Goal: Information Seeking & Learning: Check status

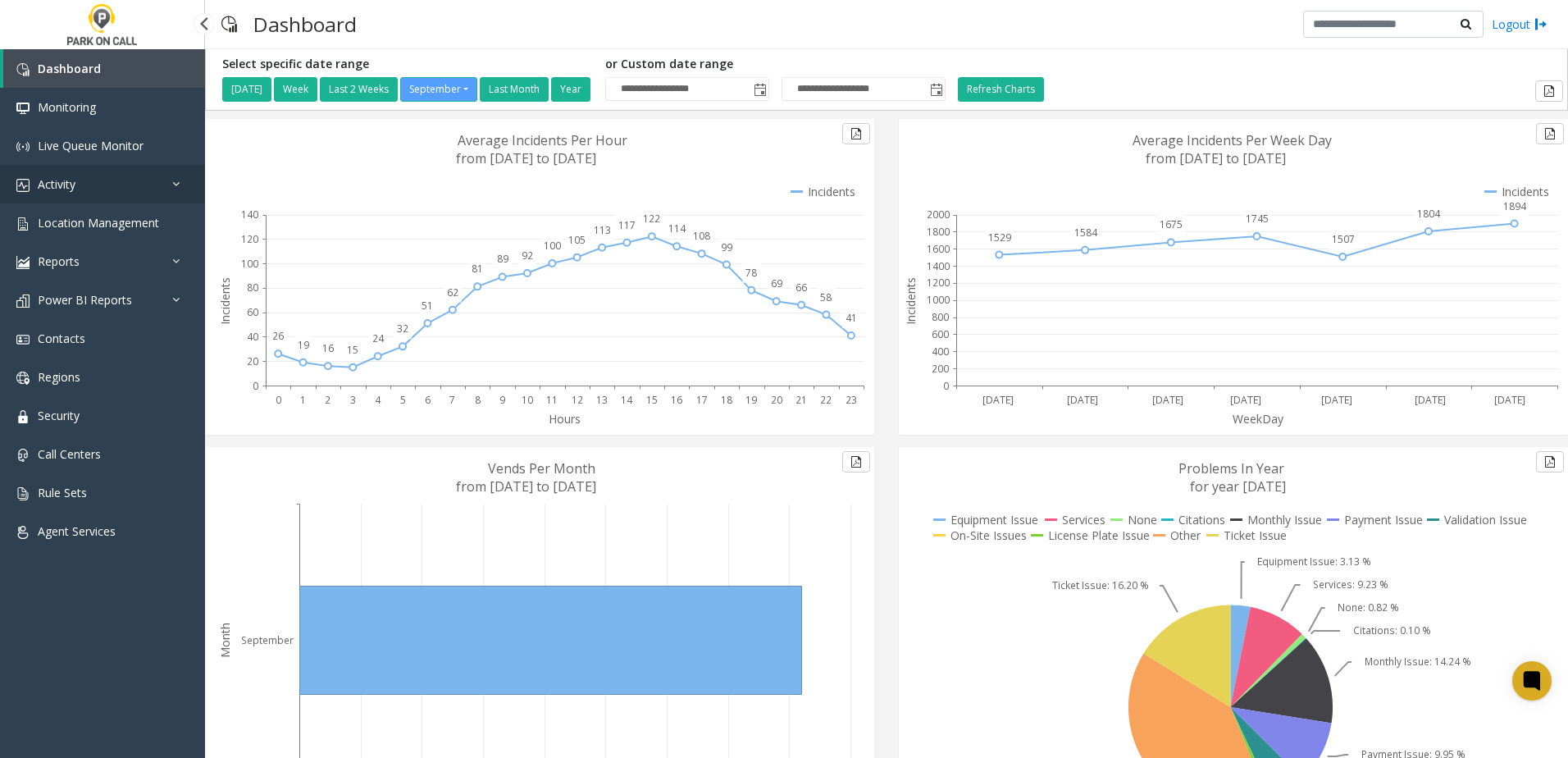
click at [149, 183] on link "Activity" at bounding box center [103, 184] width 205 height 38
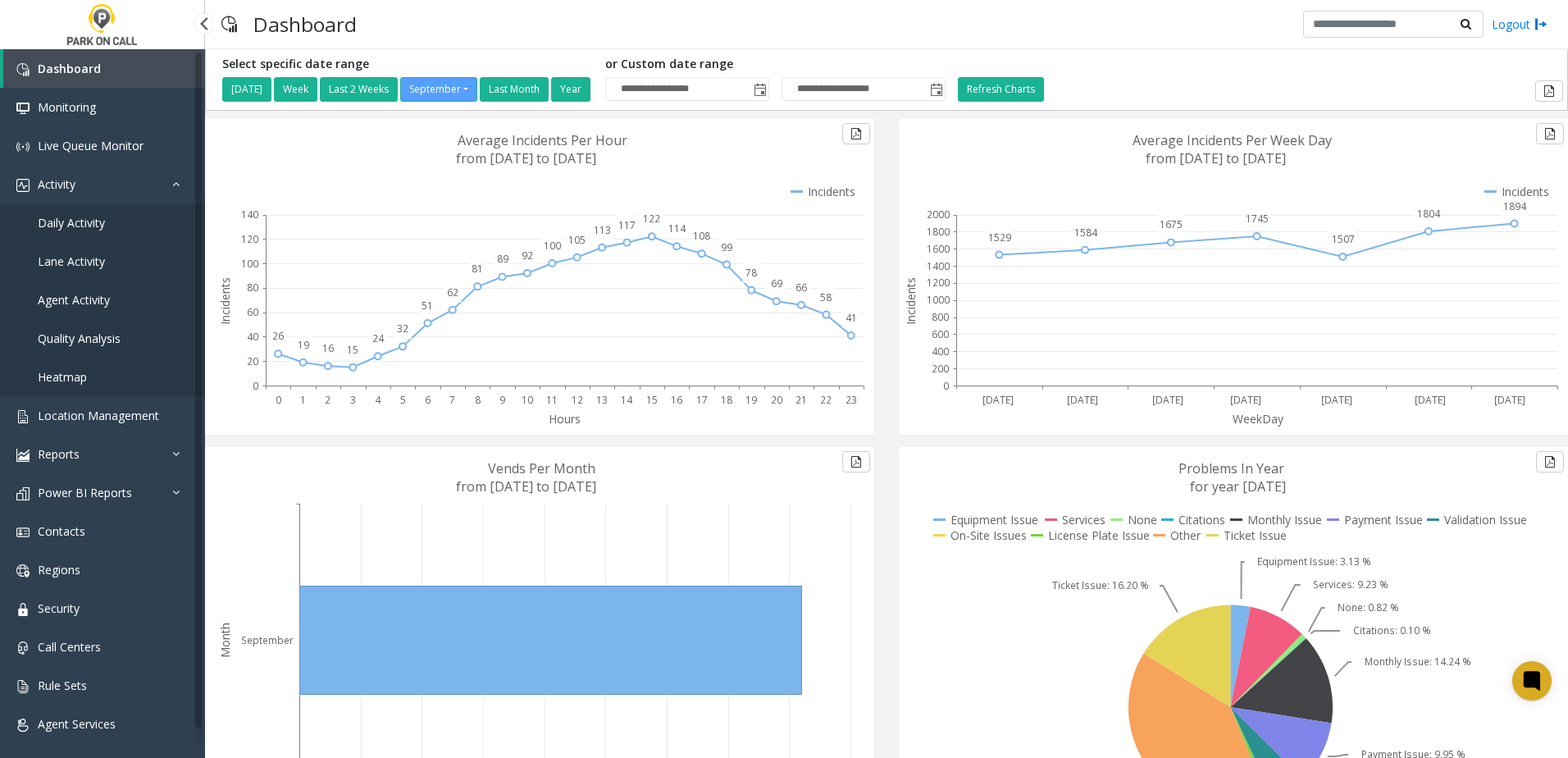
click at [108, 218] on link "Daily Activity" at bounding box center [103, 223] width 205 height 38
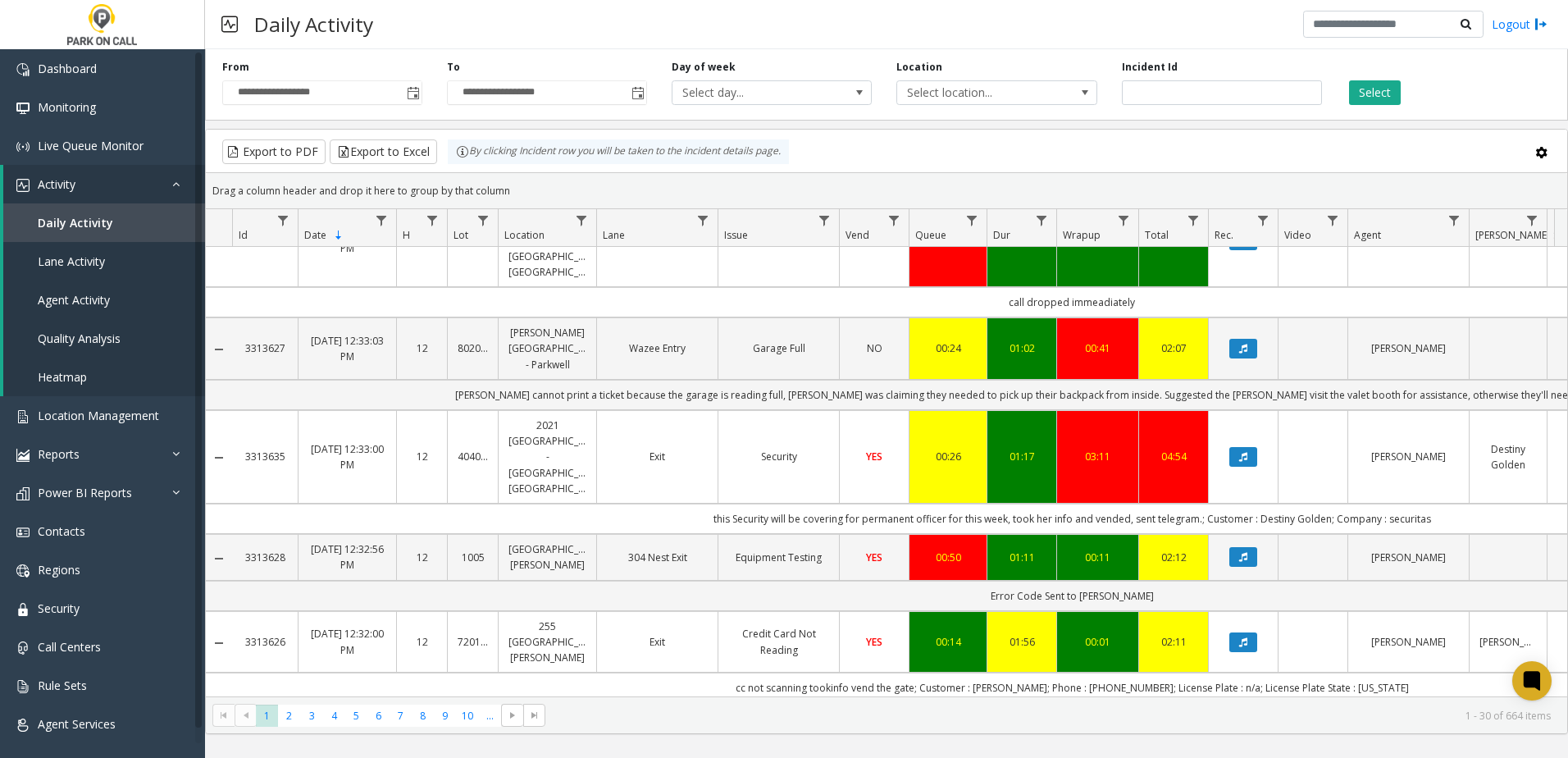
scroll to position [1559, 0]
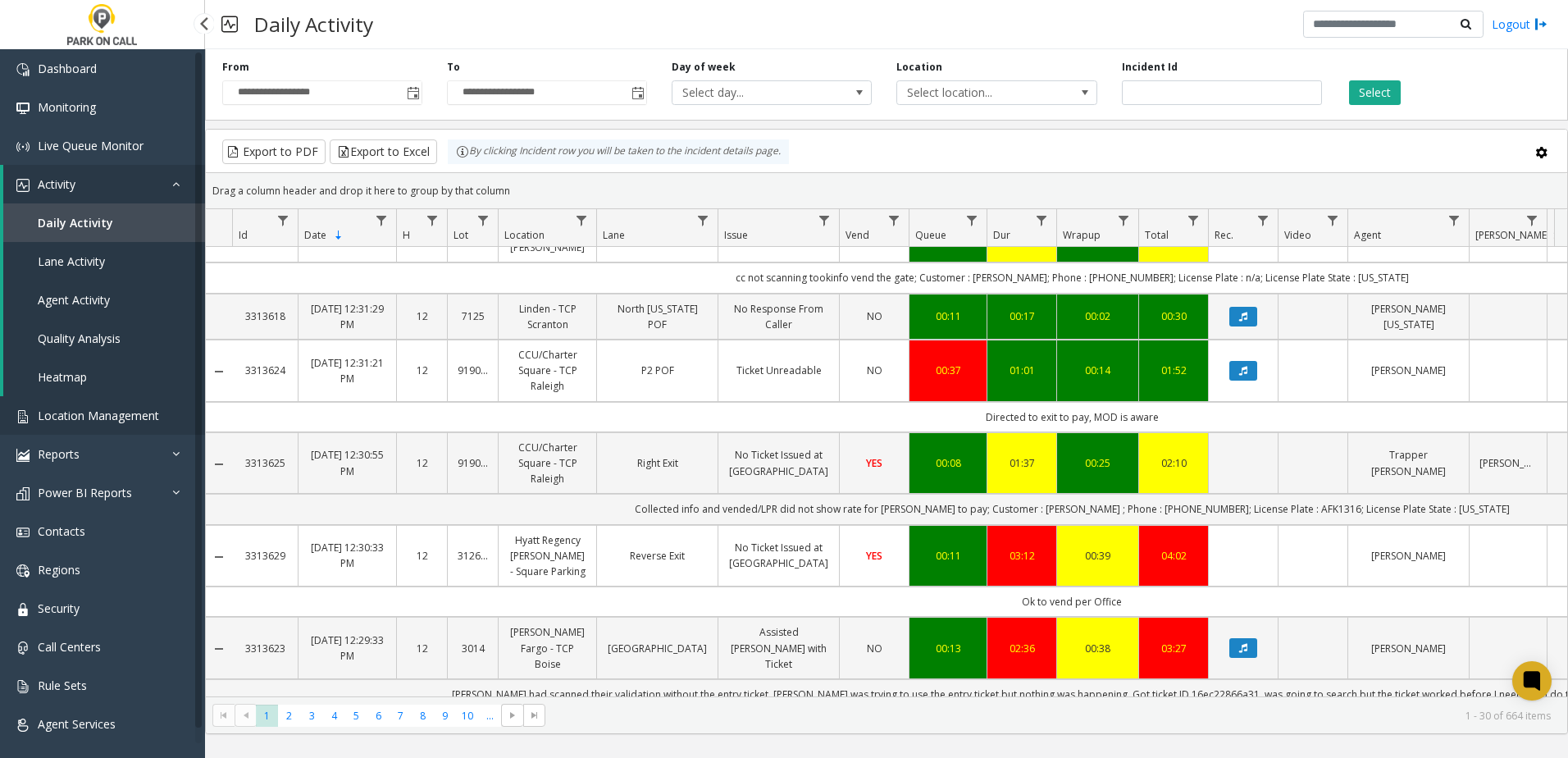
click at [139, 423] on link "Location Management" at bounding box center [103, 416] width 205 height 38
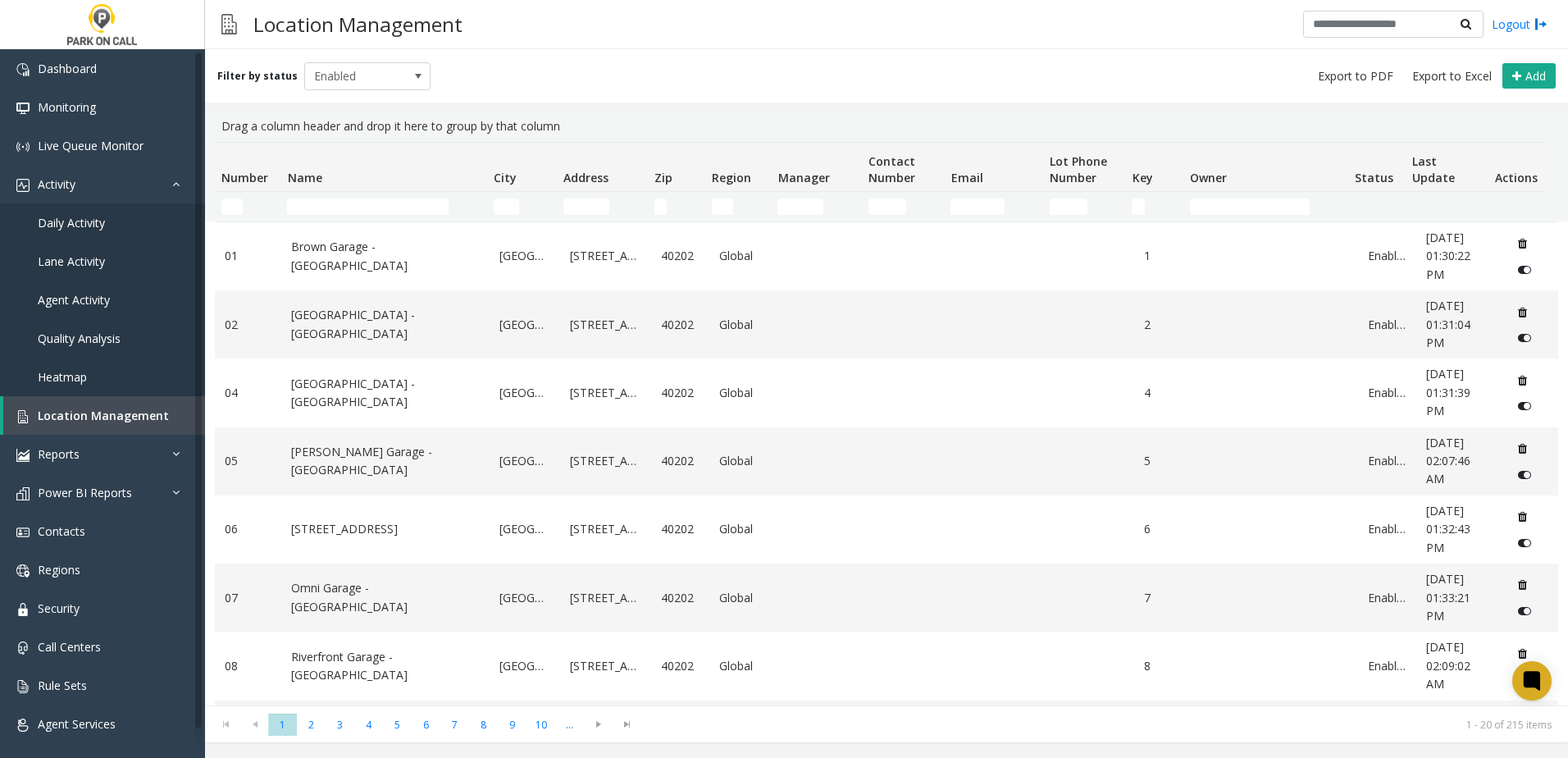
click at [351, 194] on td "Name Filter" at bounding box center [383, 206] width 206 height 29
click at [350, 201] on input "Name Filter" at bounding box center [368, 207] width 162 height 17
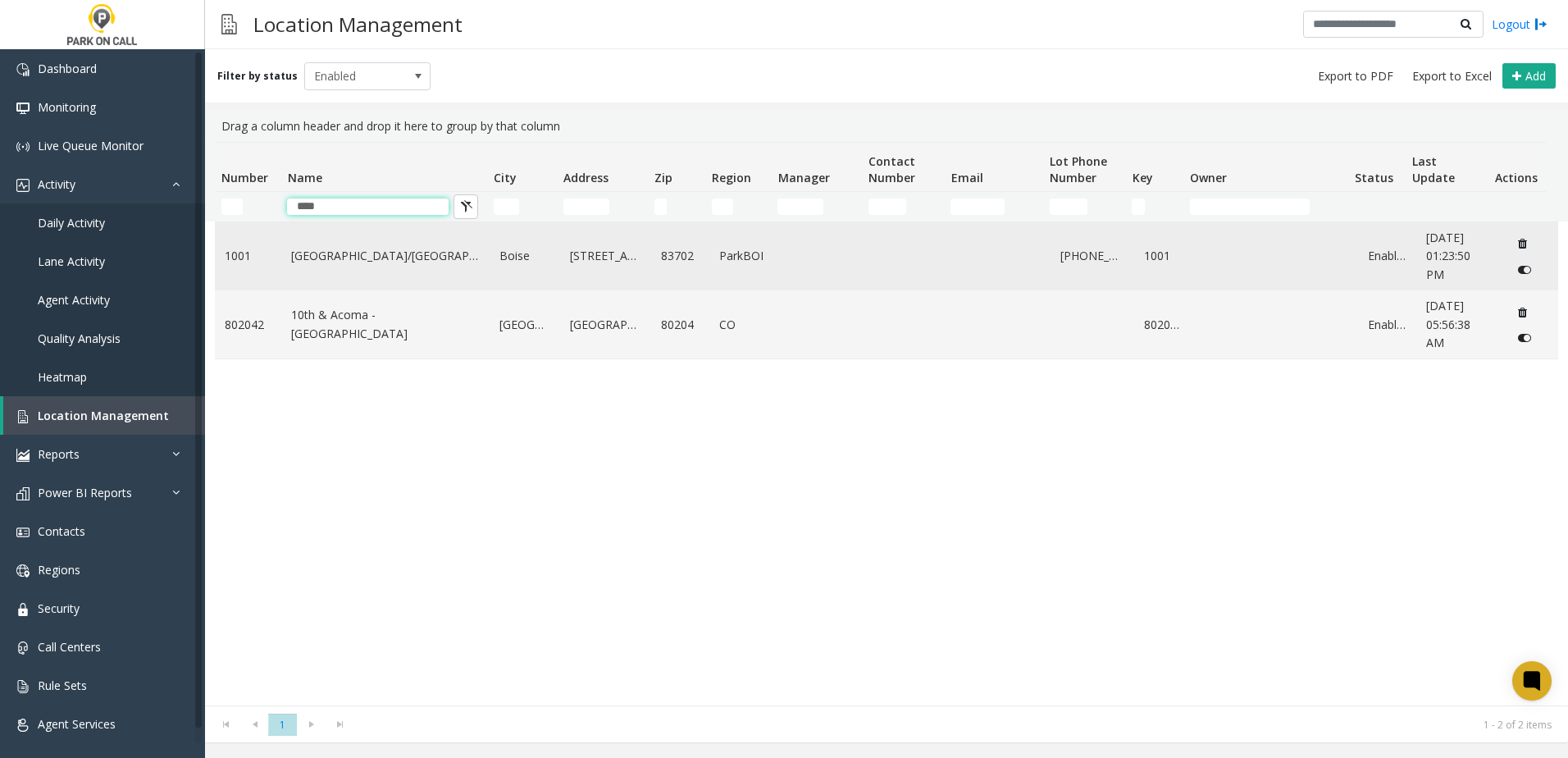
type input "****"
click at [397, 247] on link "[GEOGRAPHIC_DATA]/[GEOGRAPHIC_DATA]" at bounding box center [386, 256] width 189 height 18
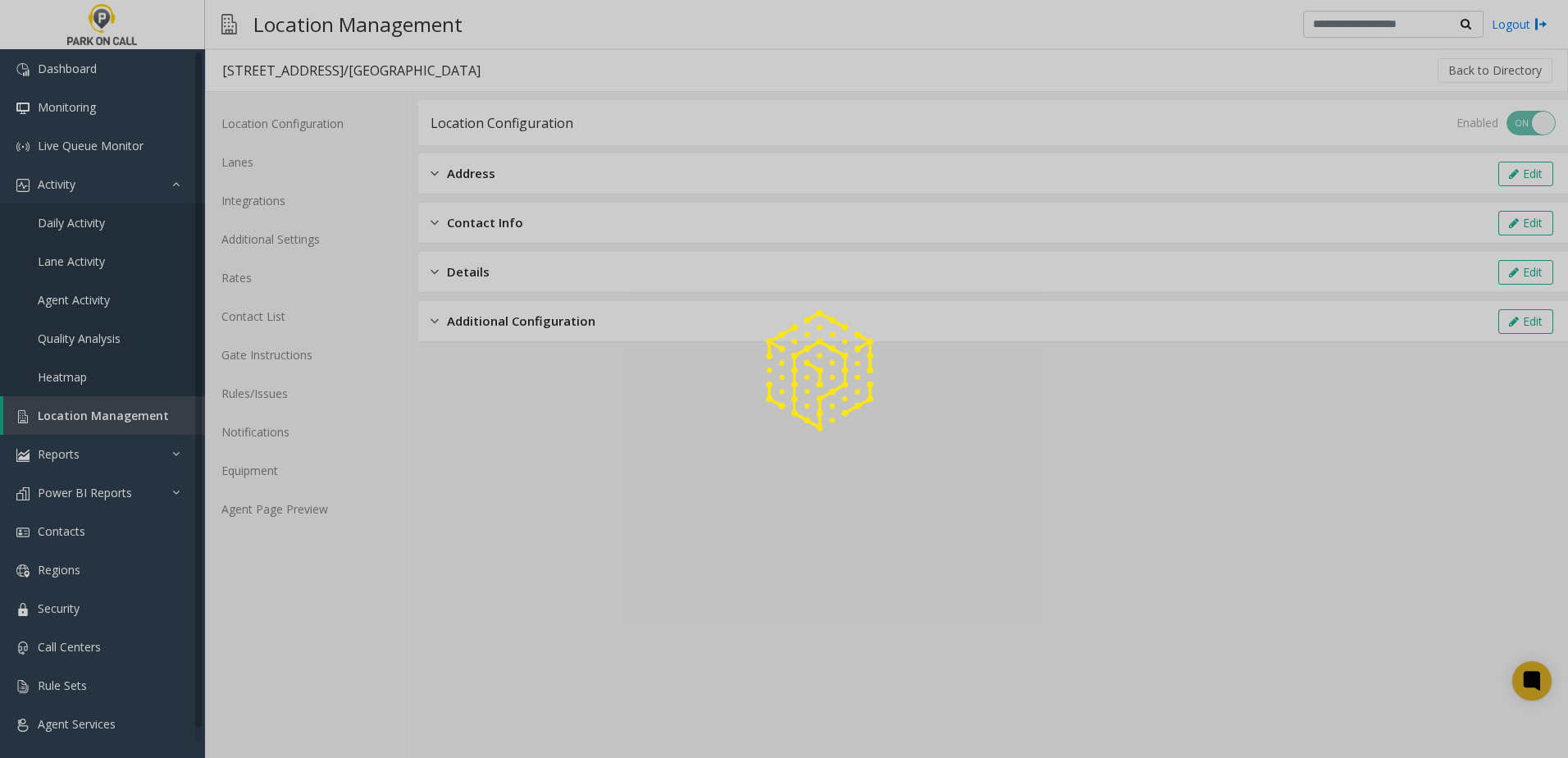
click at [336, 165] on div at bounding box center [784, 379] width 1568 height 758
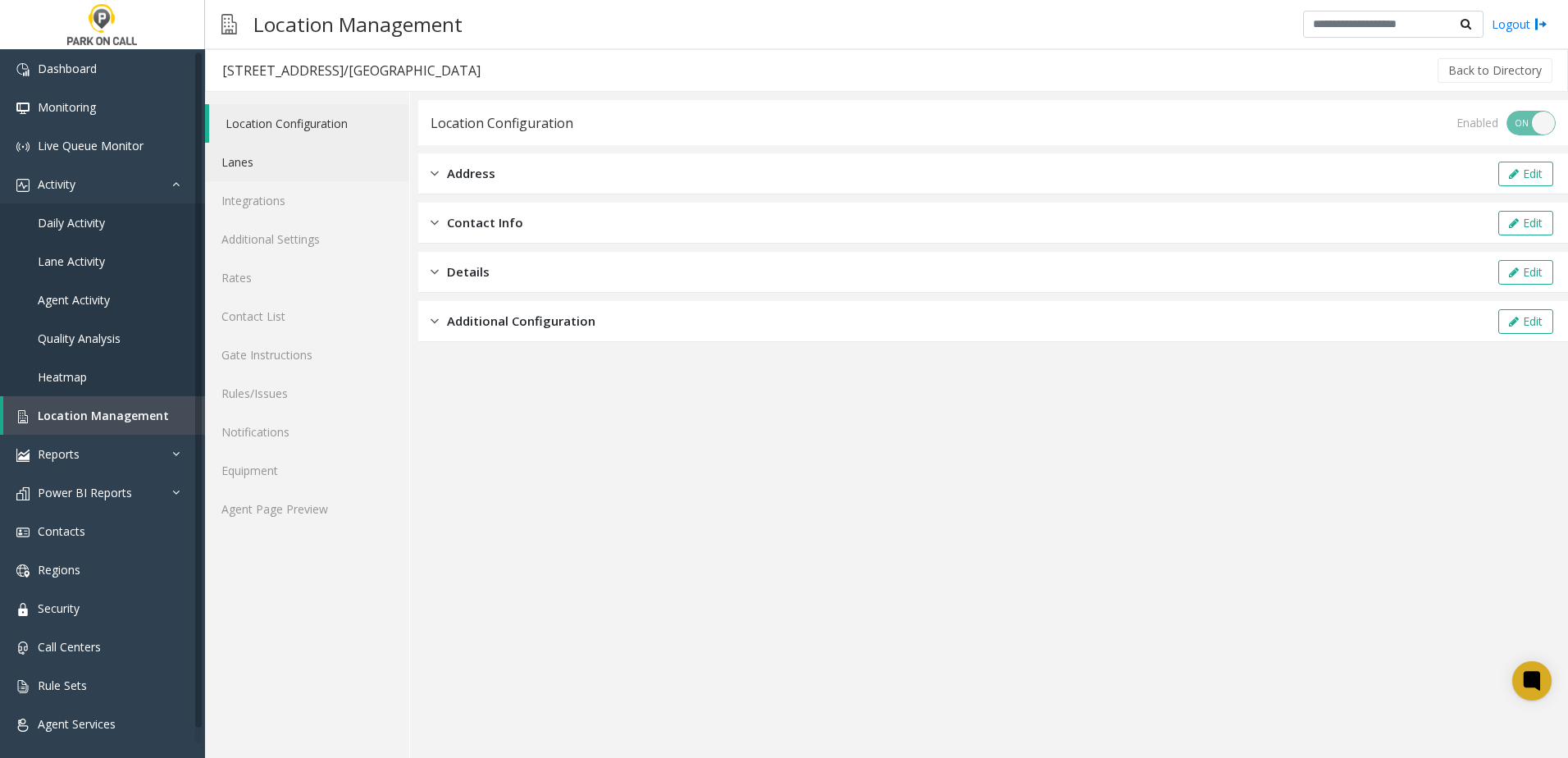
click at [295, 155] on link "Lanes" at bounding box center [307, 162] width 204 height 38
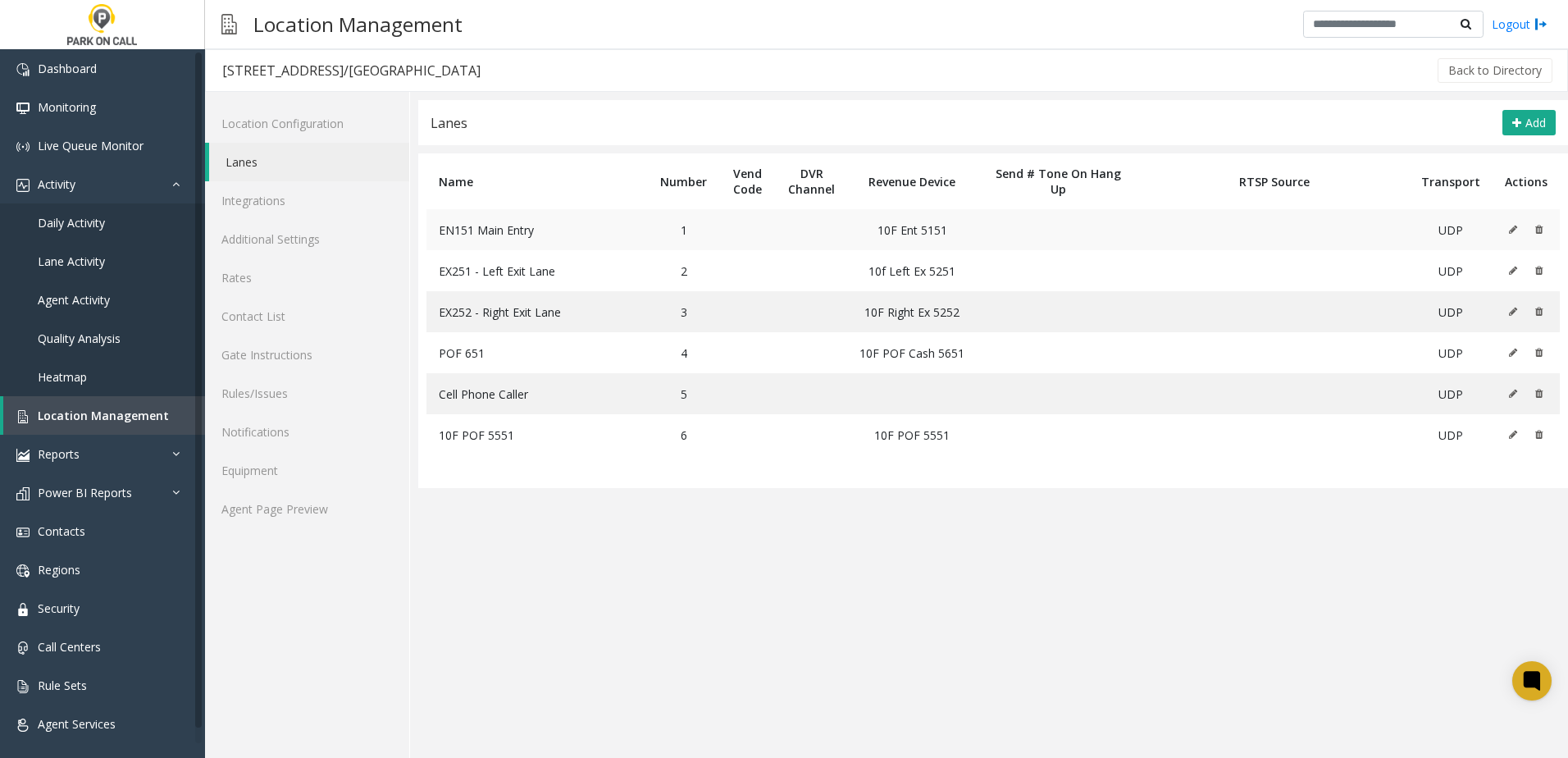
click at [1510, 226] on button at bounding box center [1518, 229] width 18 height 24
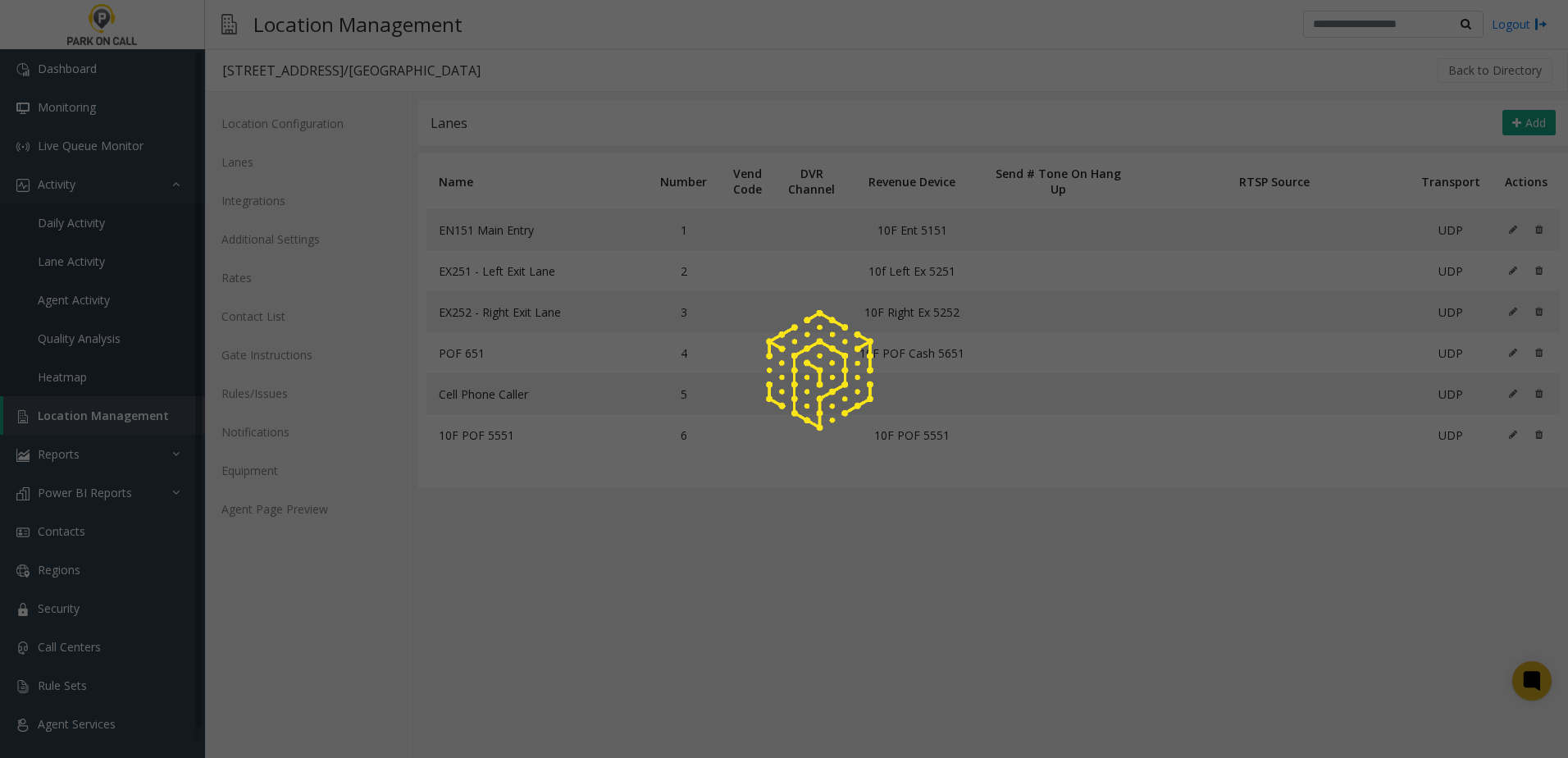
type input "**********"
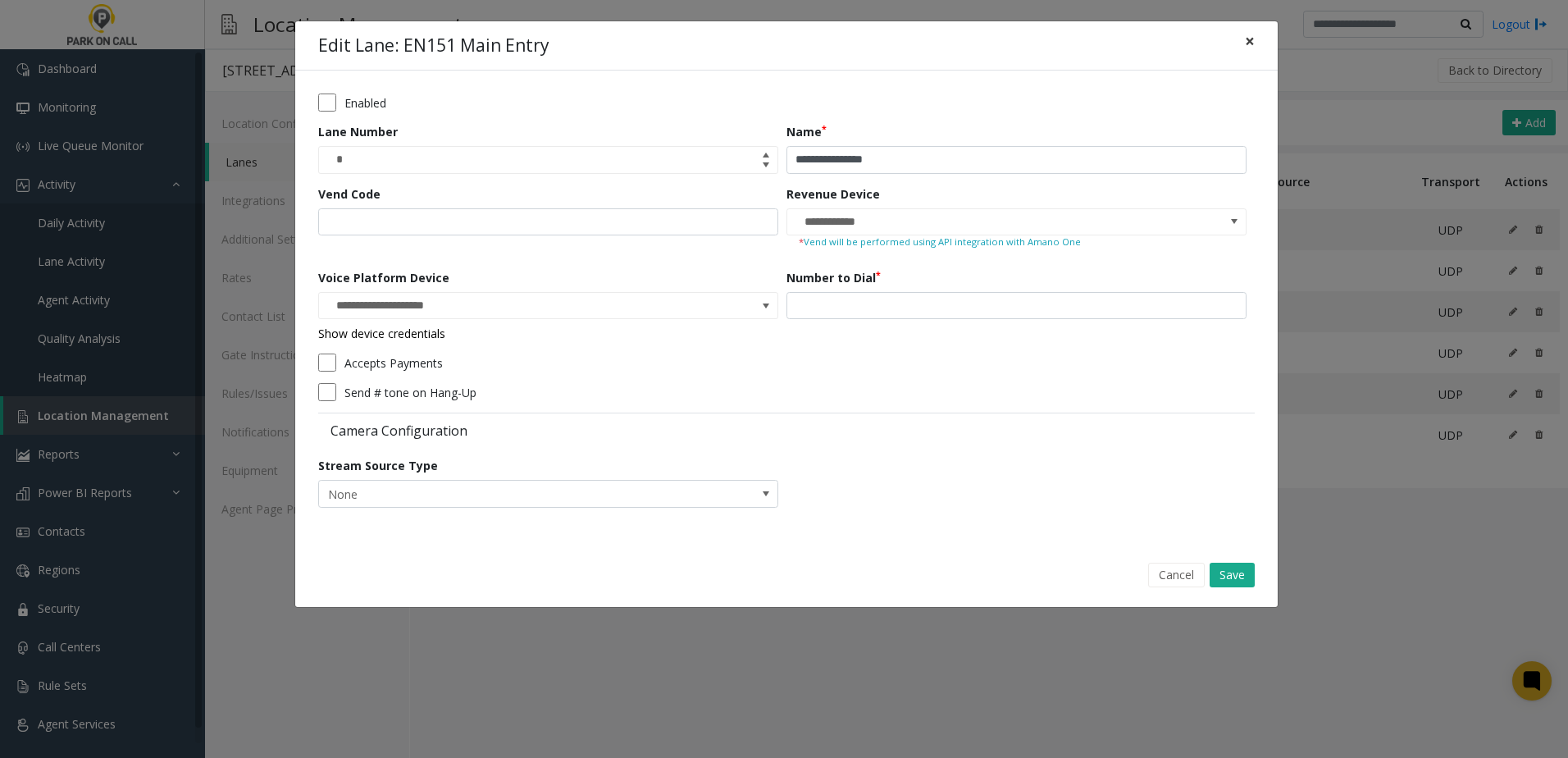
click at [1251, 48] on span "×" at bounding box center [1250, 41] width 10 height 23
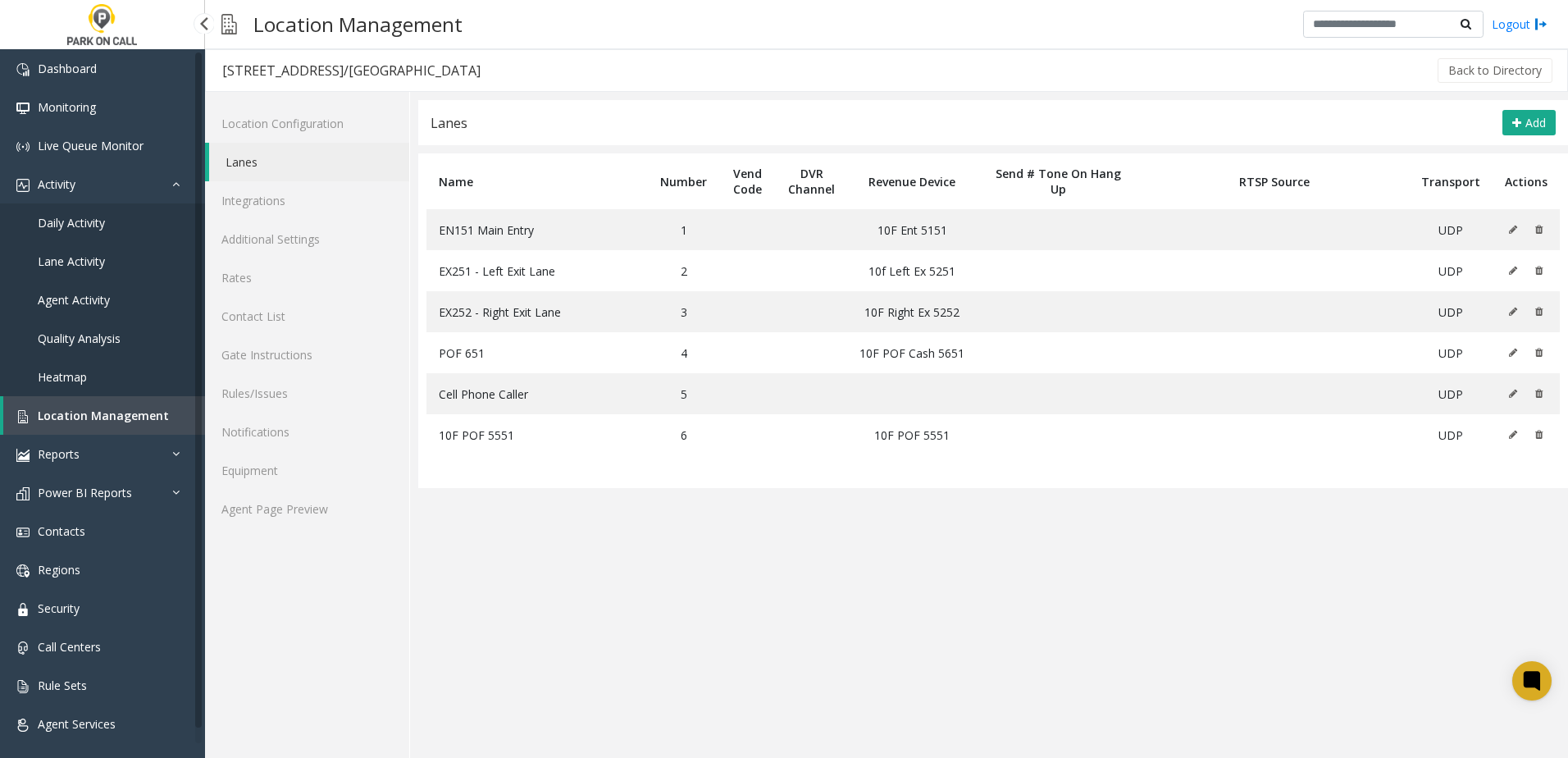
click at [84, 215] on link "Daily Activity" at bounding box center [103, 223] width 205 height 38
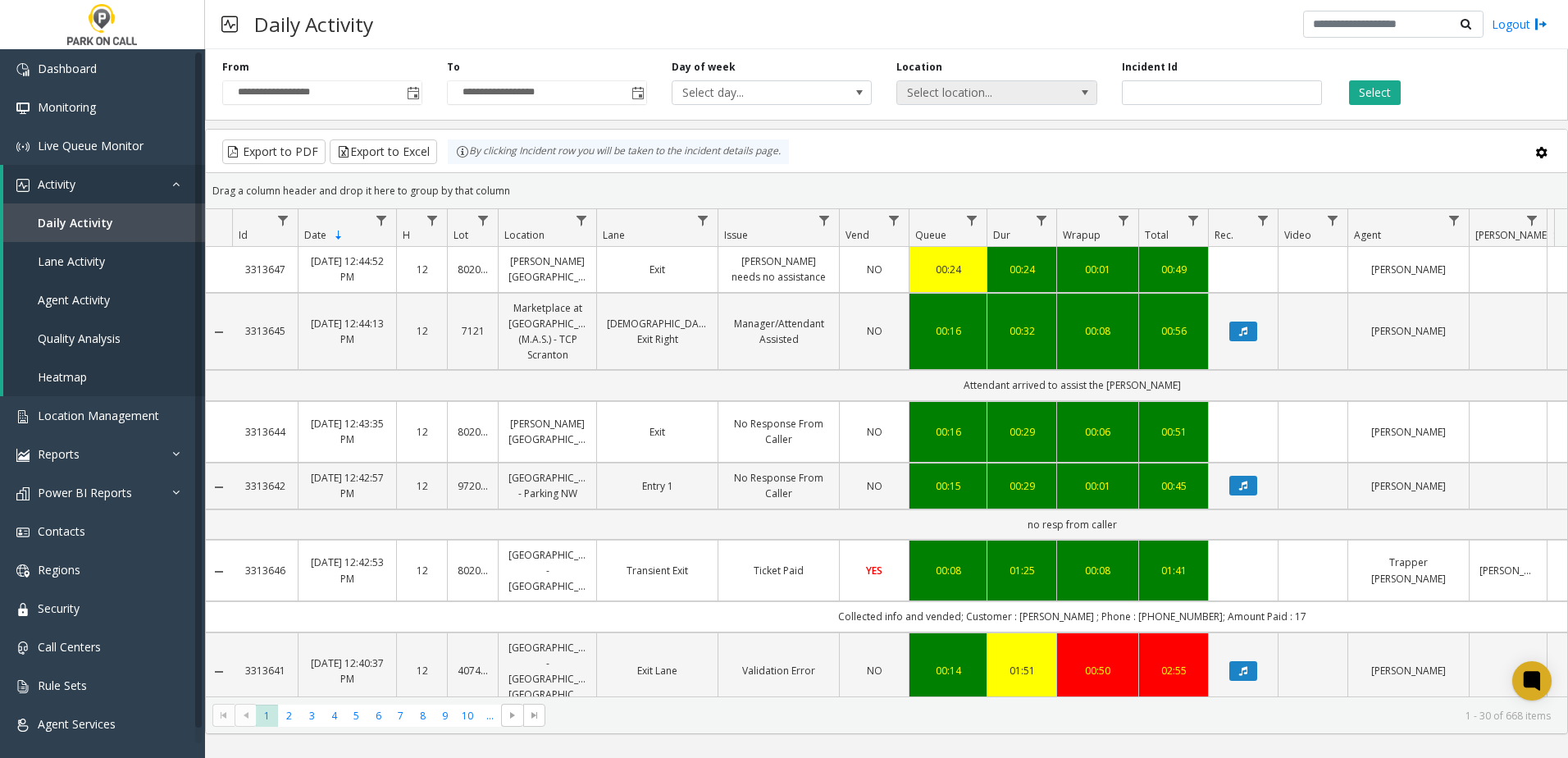
click at [1005, 88] on span "Select location..." at bounding box center [976, 93] width 159 height 23
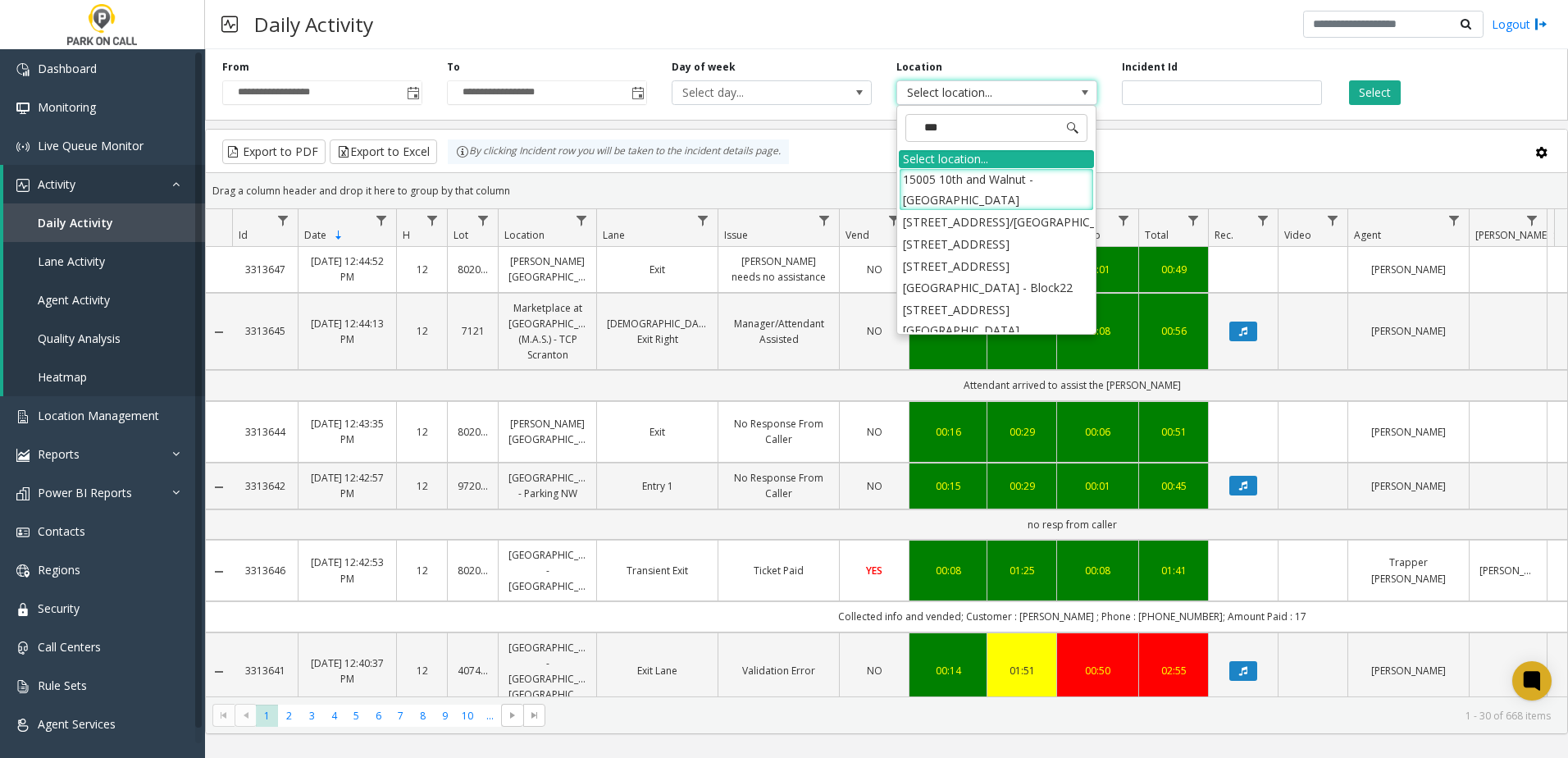
type input "****"
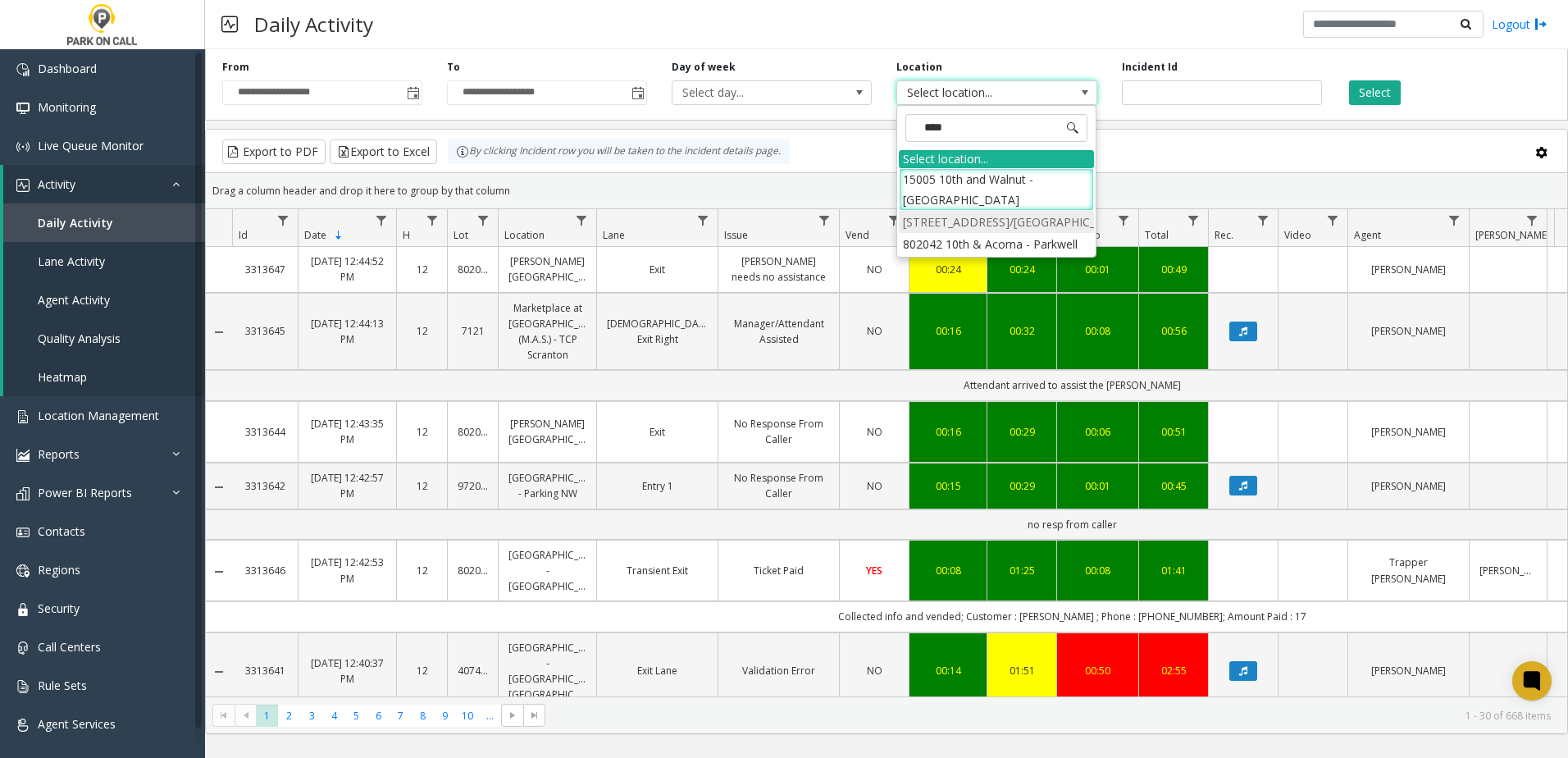
click at [1006, 233] on li "[STREET_ADDRESS]/[GEOGRAPHIC_DATA]" at bounding box center [996, 222] width 195 height 23
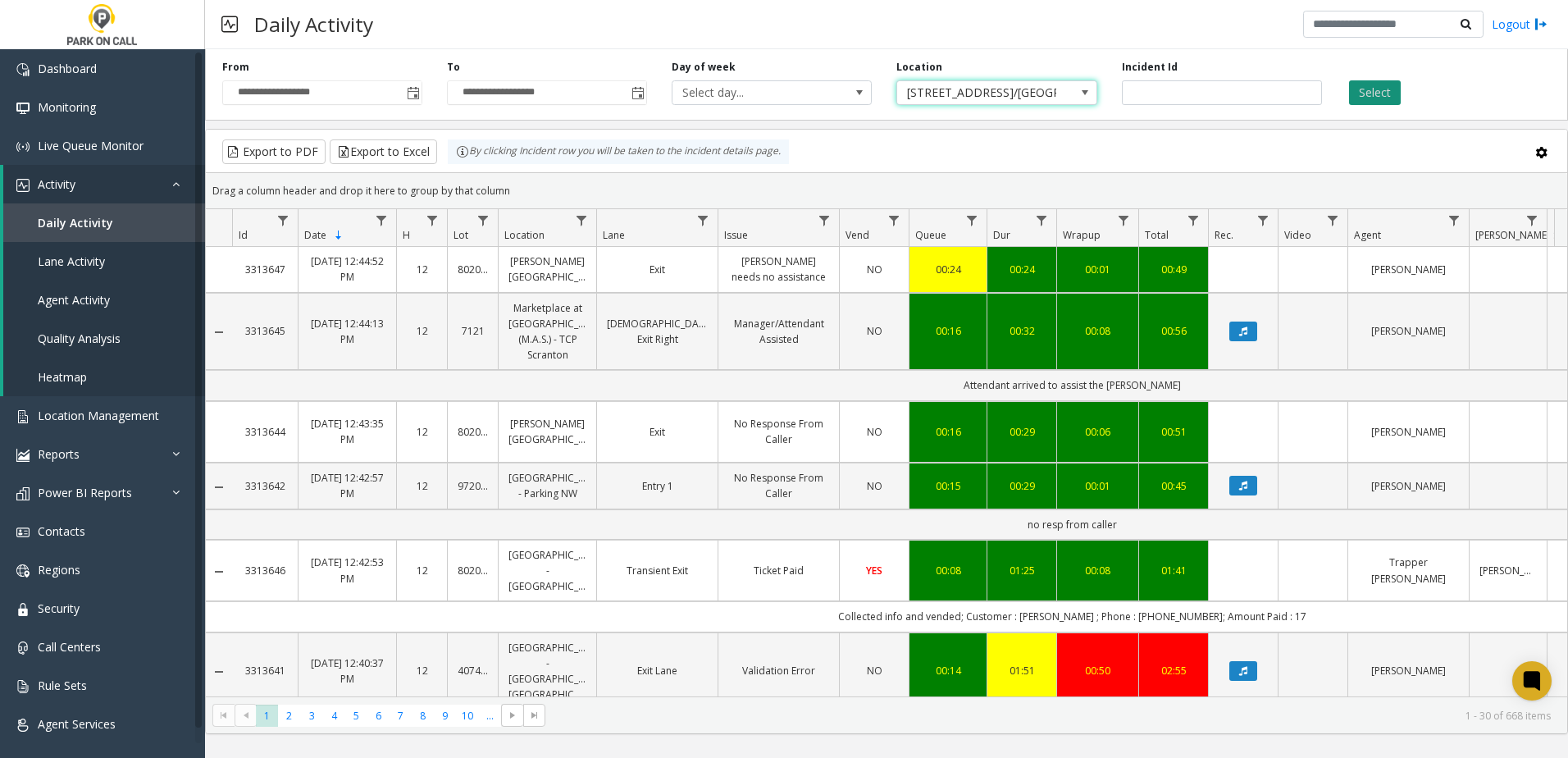
click at [1387, 94] on button "Select" at bounding box center [1375, 92] width 52 height 24
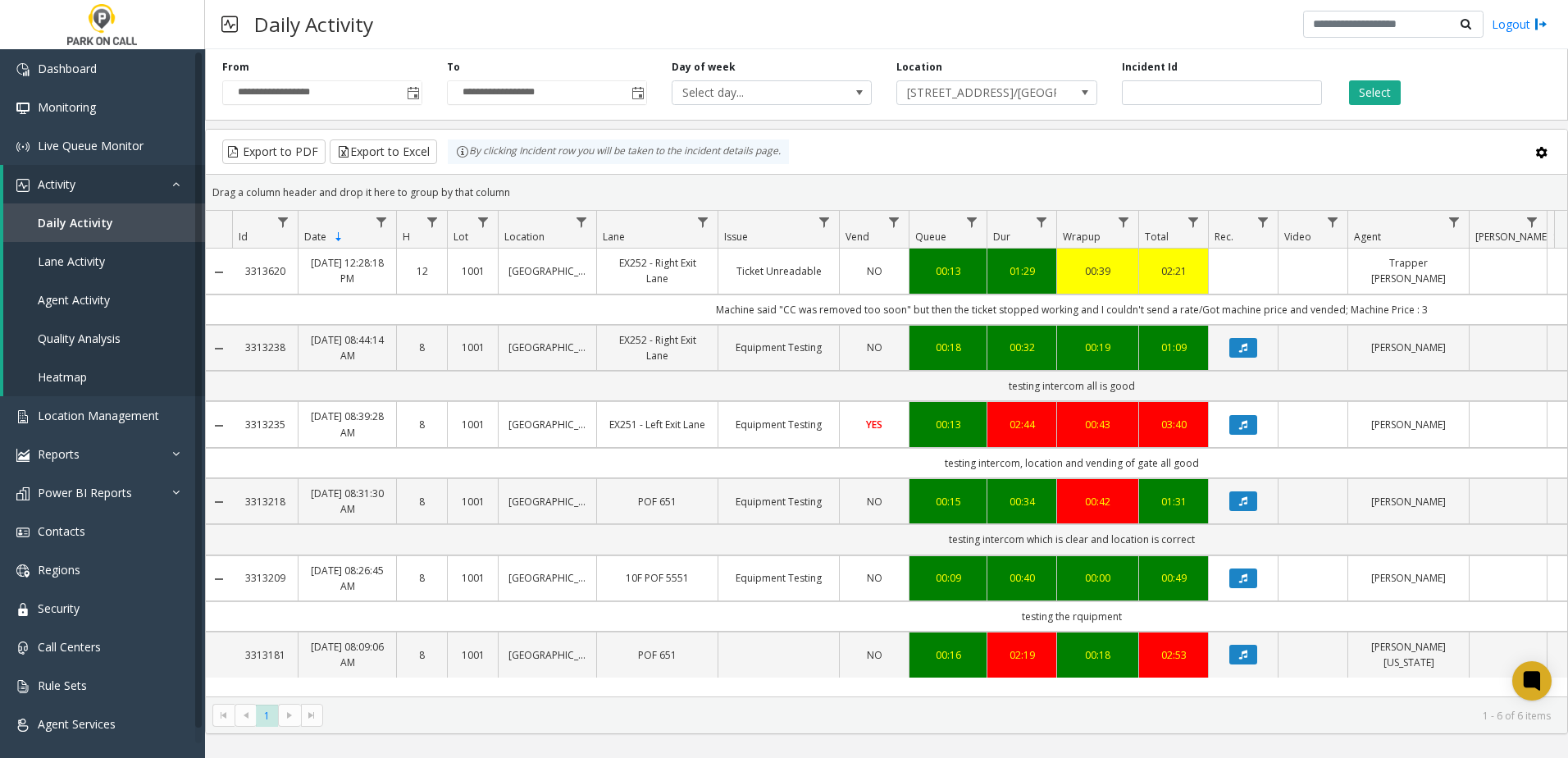
drag, startPoint x: 900, startPoint y: 321, endPoint x: 1443, endPoint y: 319, distance: 543.0
click at [1443, 319] on td "Machine said "CC was removed too soon" but then the ticket stopped working and …" at bounding box center [1071, 310] width 1680 height 30
click at [764, 325] on td "Machine said "CC was removed too soon" but then the ticket stopped working and …" at bounding box center [1071, 310] width 1680 height 30
drag, startPoint x: 734, startPoint y: 324, endPoint x: 1426, endPoint y: 326, distance: 692.0
click at [1426, 325] on td "Machine said "CC was removed too soon" but then the ticket stopped working and …" at bounding box center [1071, 310] width 1680 height 30
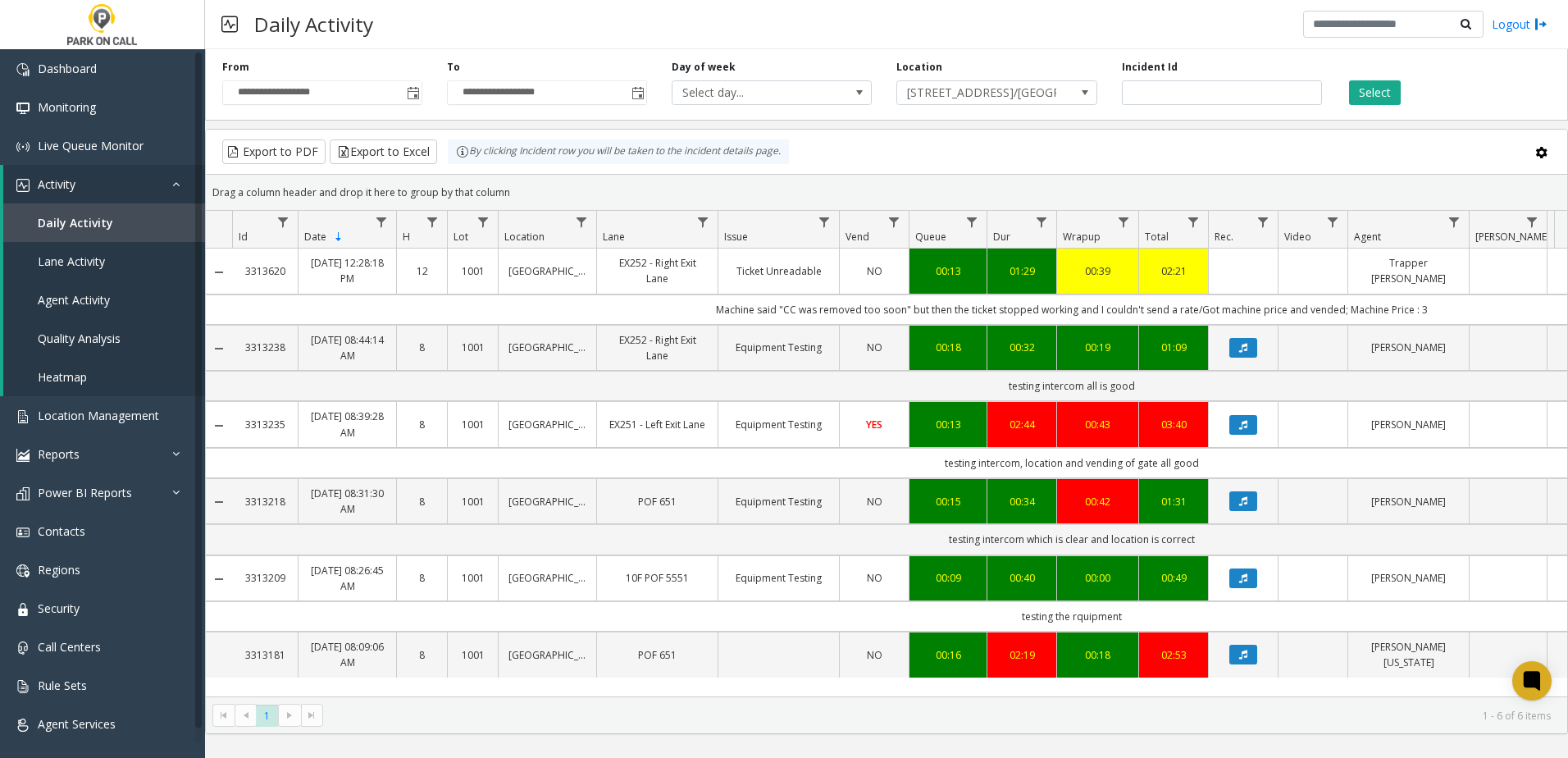
click at [1426, 325] on td "Machine said "CC was removed too soon" but then the ticket stopped working and …" at bounding box center [1071, 310] width 1680 height 30
click at [1434, 325] on td "Machine said "CC was removed too soon" but then the ticket stopped working and …" at bounding box center [1071, 310] width 1680 height 30
click at [1388, 321] on td "Machine said "CC was removed too soon" but then the ticket stopped working and …" at bounding box center [1071, 310] width 1680 height 30
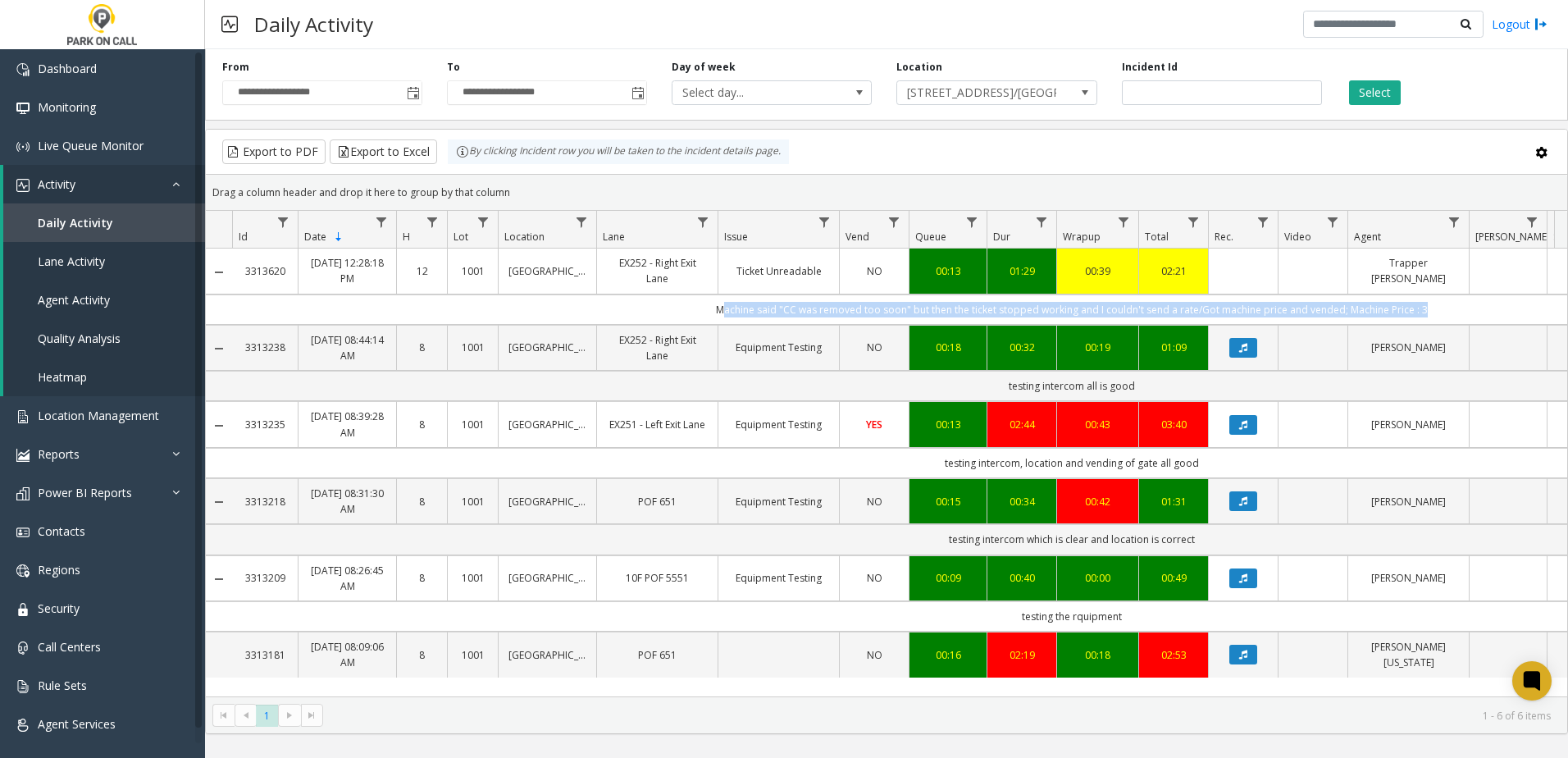
click at [1388, 321] on td "Machine said "CC was removed too soon" but then the ticket stopped working and …" at bounding box center [1071, 310] width 1680 height 30
